Goal: Information Seeking & Learning: Learn about a topic

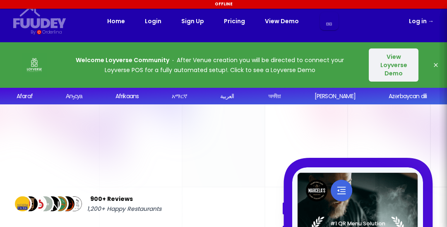
select select "en"
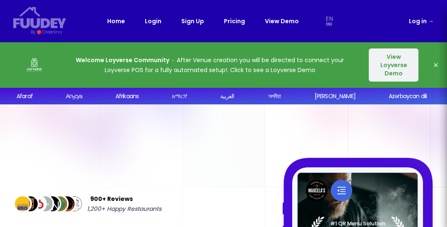
click at [398, 69] on button "View Loyverse Demo" at bounding box center [394, 64] width 50 height 33
select select "en"
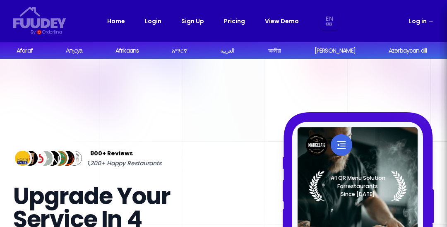
select select "en"
